Goal: Task Accomplishment & Management: Manage account settings

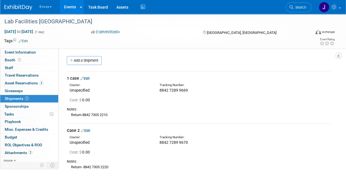
click at [26, 97] on span "2" at bounding box center [27, 99] width 4 height 4
click at [33, 53] on span "Event Information" at bounding box center [20, 52] width 31 height 4
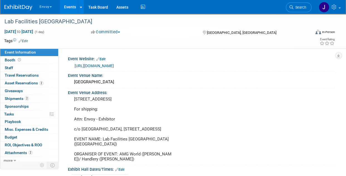
click at [25, 7] on img at bounding box center [18, 8] width 28 height 6
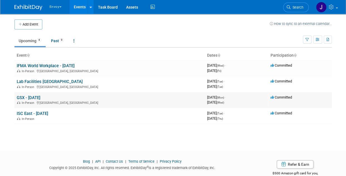
click at [40, 97] on link "GSX - [DATE]" at bounding box center [29, 97] width 24 height 5
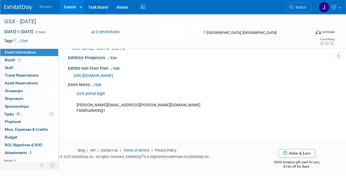
scroll to position [1, 0]
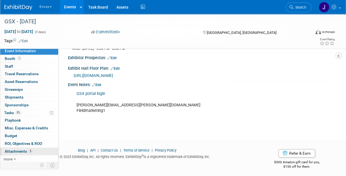
click at [22, 152] on span "Attachments 5" at bounding box center [19, 151] width 28 height 4
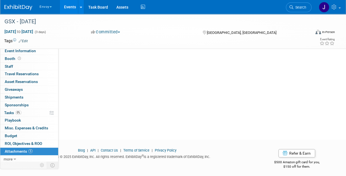
scroll to position [0, 0]
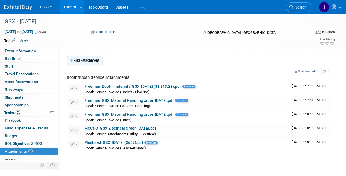
click at [76, 61] on button "Add Attachment" at bounding box center [85, 60] width 36 height 9
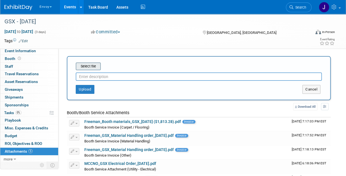
click at [94, 66] on input "file" at bounding box center [67, 66] width 66 height 7
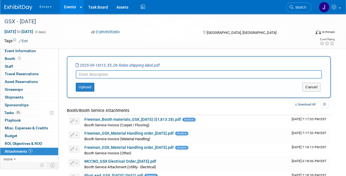
click at [91, 76] on input "text" at bounding box center [199, 74] width 246 height 8
type input "Fedex labels"
click at [87, 86] on button "Upload" at bounding box center [85, 87] width 19 height 9
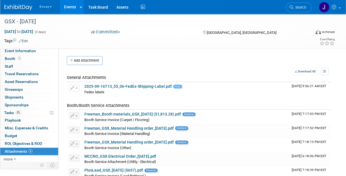
click at [47, 5] on button "Envoy" at bounding box center [49, 5] width 20 height 11
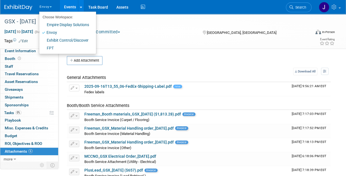
click at [18, 9] on img at bounding box center [18, 8] width 28 height 6
